Goal: Information Seeking & Learning: Compare options

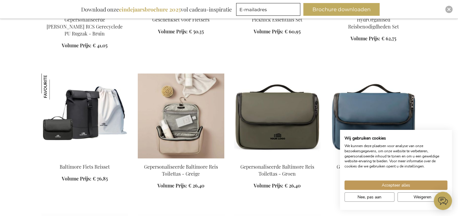
scroll to position [394, 0]
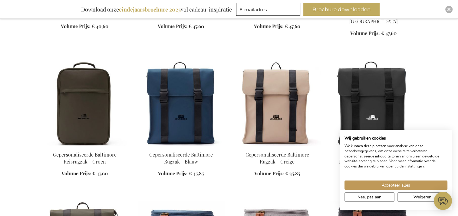
scroll to position [1332, 0]
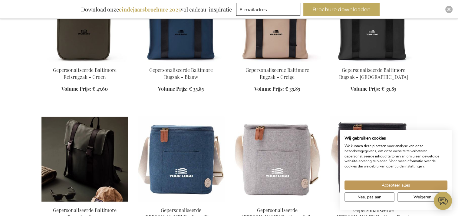
scroll to position [1453, 0]
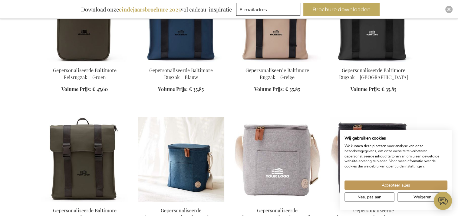
click at [179, 117] on img at bounding box center [181, 159] width 87 height 85
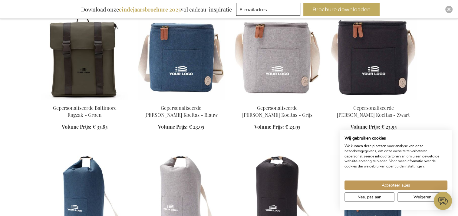
scroll to position [378, 0]
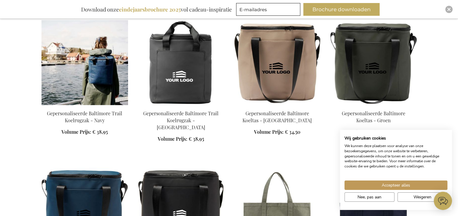
scroll to position [727, 0]
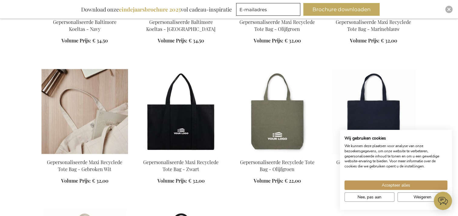
scroll to position [969, 0]
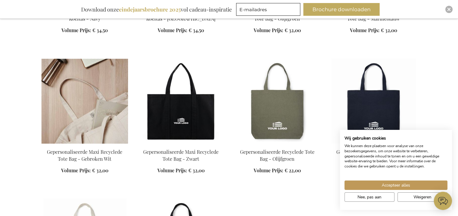
click at [94, 85] on img at bounding box center [84, 100] width 87 height 85
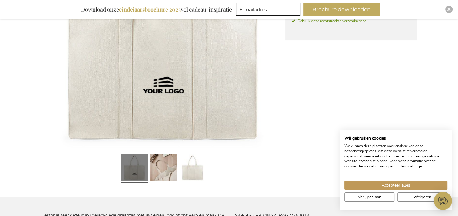
scroll to position [193, 0]
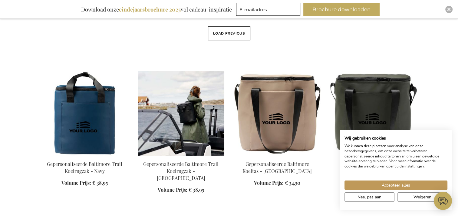
scroll to position [242, 0]
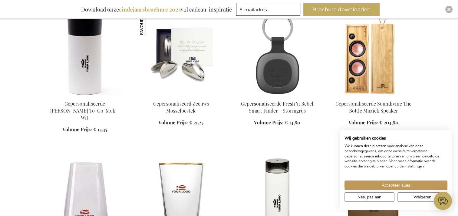
scroll to position [242, 0]
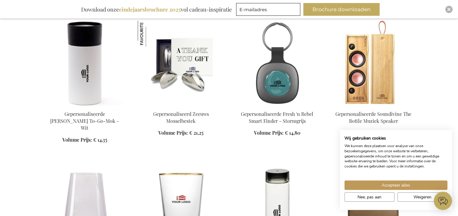
click at [174, 61] on img at bounding box center [181, 63] width 87 height 85
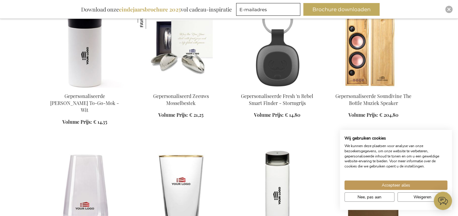
scroll to position [249, 0]
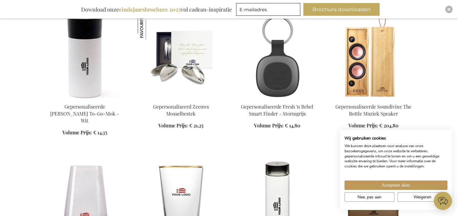
click at [283, 69] on img at bounding box center [277, 55] width 87 height 85
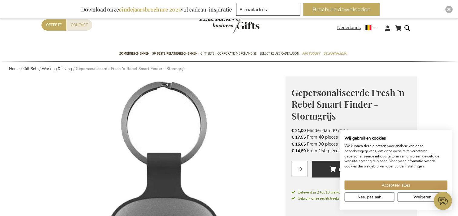
scroll to position [30, 0]
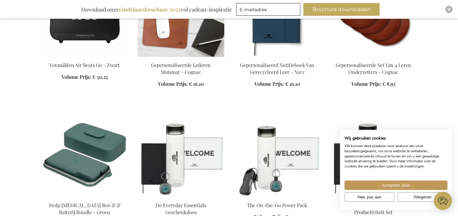
scroll to position [595, 0]
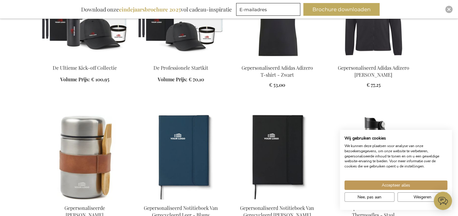
scroll to position [898, 0]
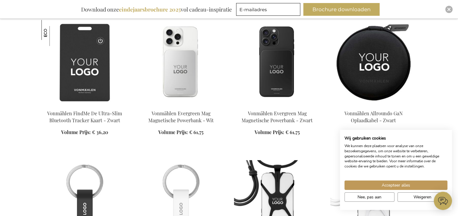
scroll to position [1443, 0]
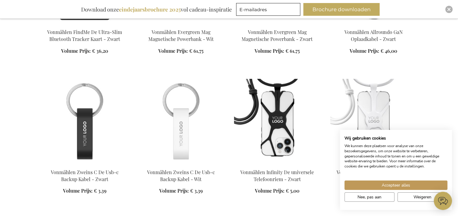
scroll to position [1473, 0]
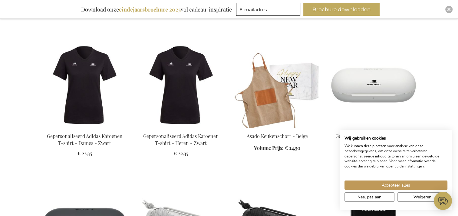
scroll to position [1958, 0]
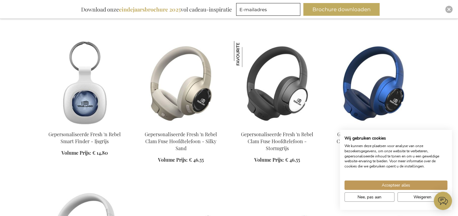
scroll to position [2715, 0]
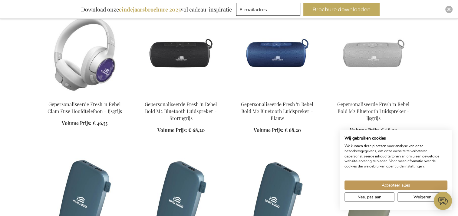
scroll to position [2866, 0]
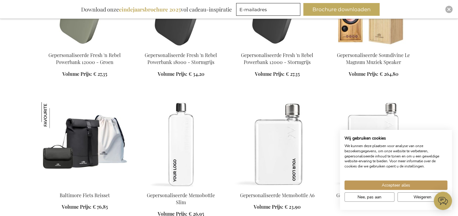
scroll to position [3018, 0]
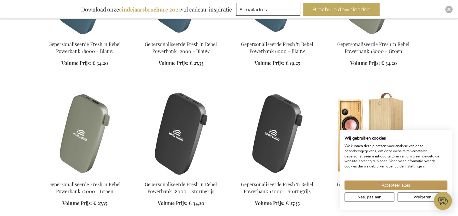
click at [80, 98] on img at bounding box center [84, 133] width 87 height 85
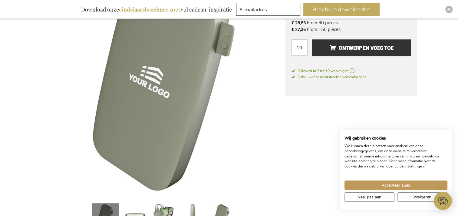
scroll to position [91, 0]
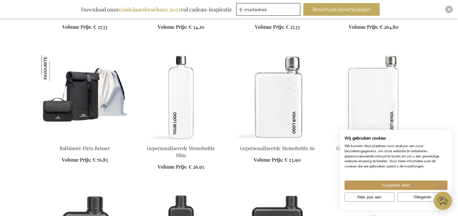
scroll to position [718, 0]
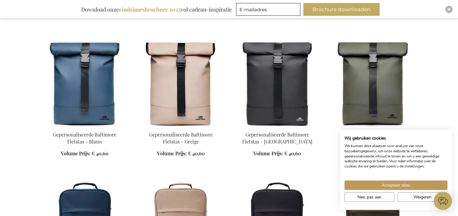
scroll to position [2295, 0]
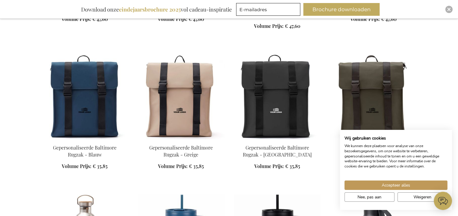
scroll to position [2658, 0]
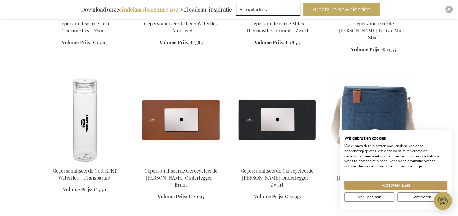
scroll to position [3082, 0]
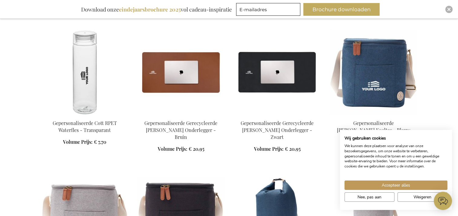
scroll to position [3203, 0]
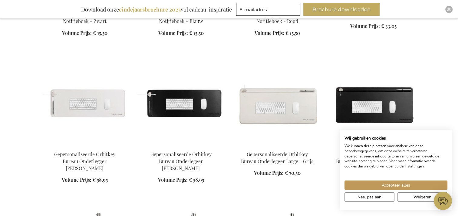
scroll to position [4082, 0]
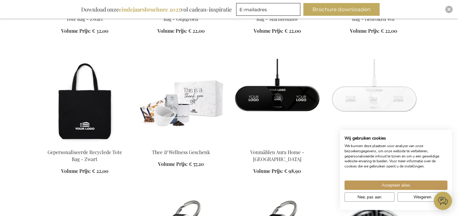
scroll to position [4627, 0]
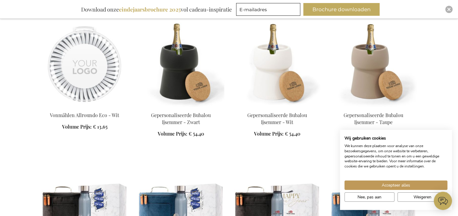
scroll to position [4990, 0]
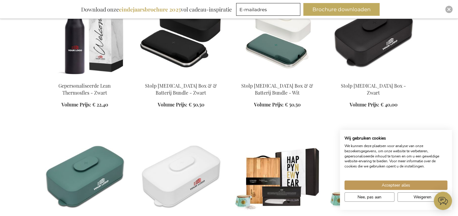
scroll to position [5474, 0]
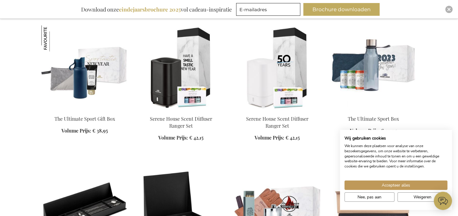
scroll to position [5686, 0]
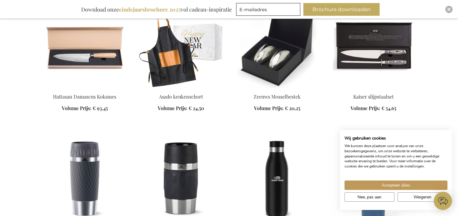
scroll to position [6141, 0]
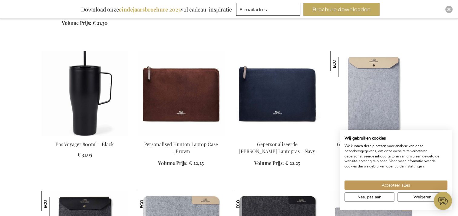
scroll to position [6292, 0]
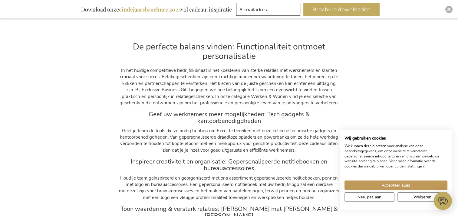
scroll to position [6837, 0]
